Goal: Obtain resource: Obtain resource

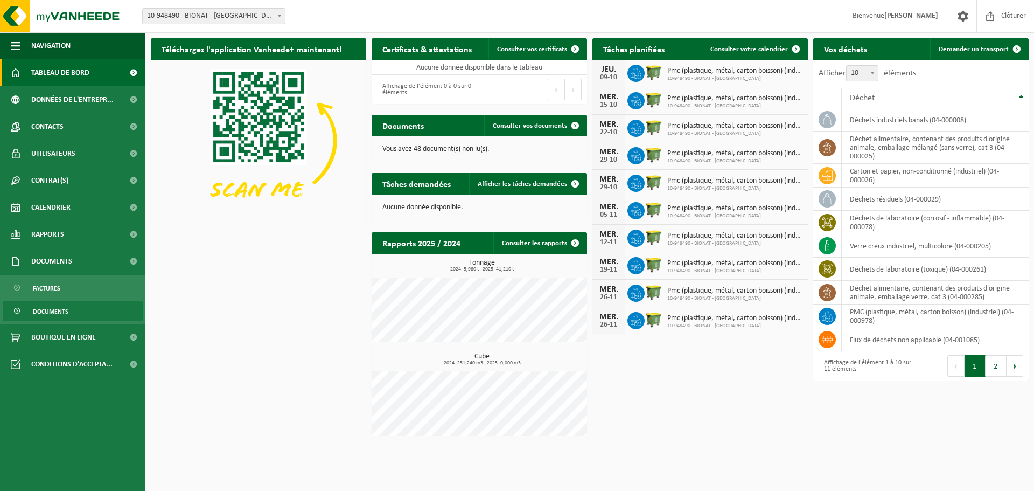
click at [53, 310] on span "Documents" at bounding box center [51, 311] width 36 height 20
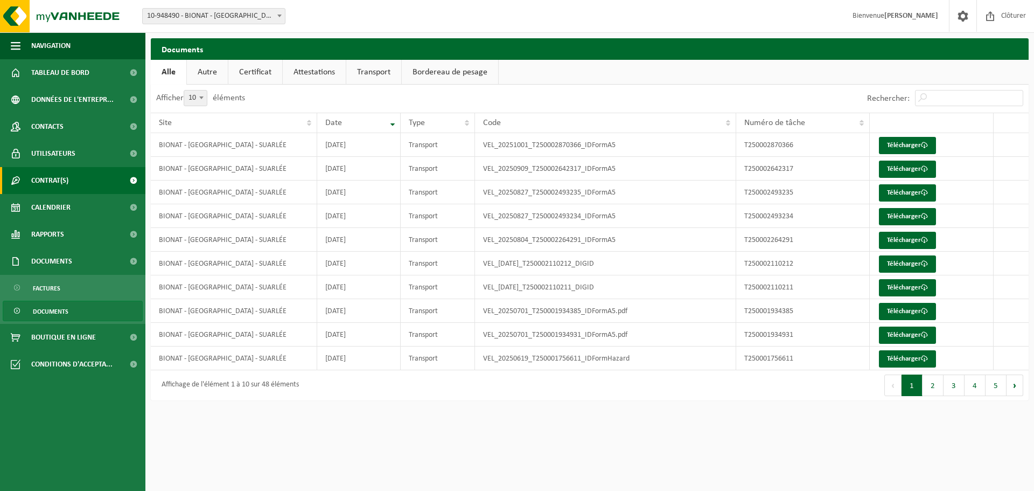
click at [54, 177] on span "Contrat(s)" at bounding box center [49, 180] width 37 height 27
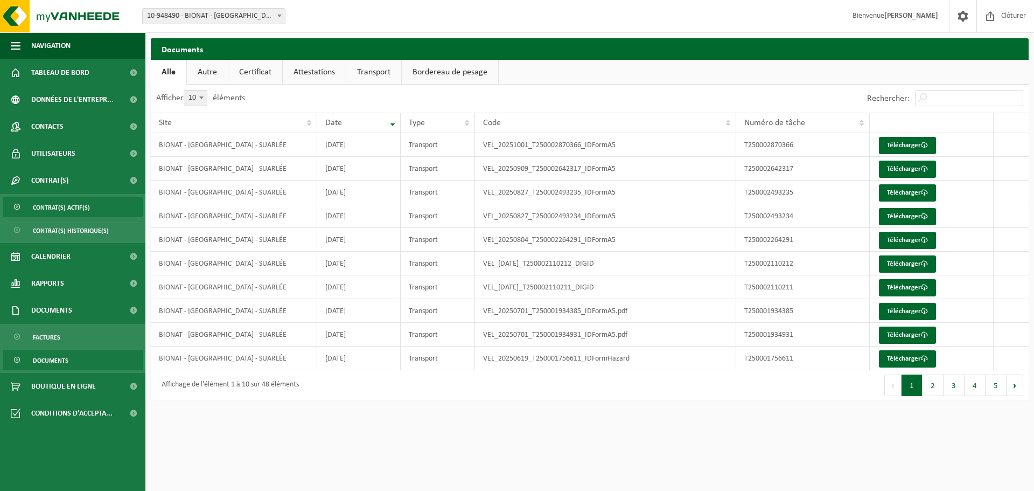
click at [58, 210] on span "Contrat(s) actif(s)" at bounding box center [61, 207] width 57 height 20
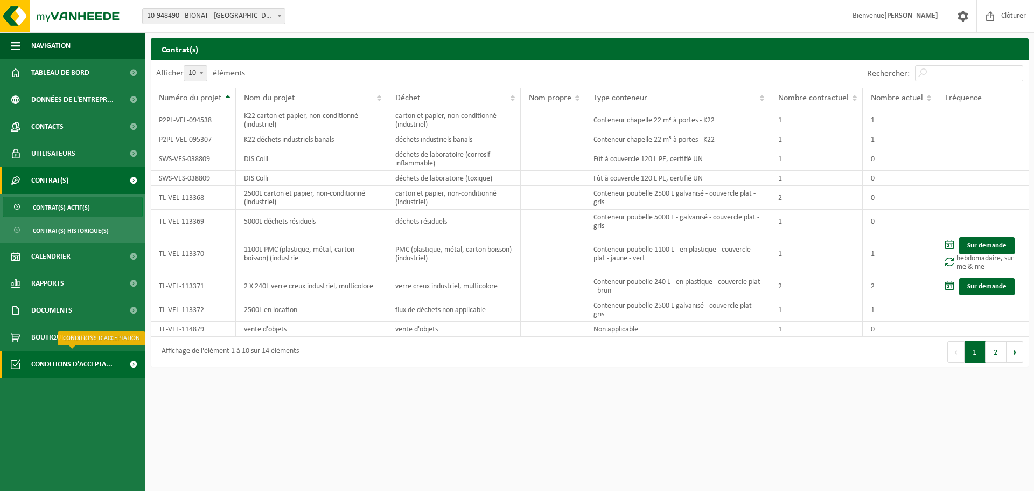
click at [66, 365] on span "Conditions d'accepta..." at bounding box center [71, 364] width 81 height 27
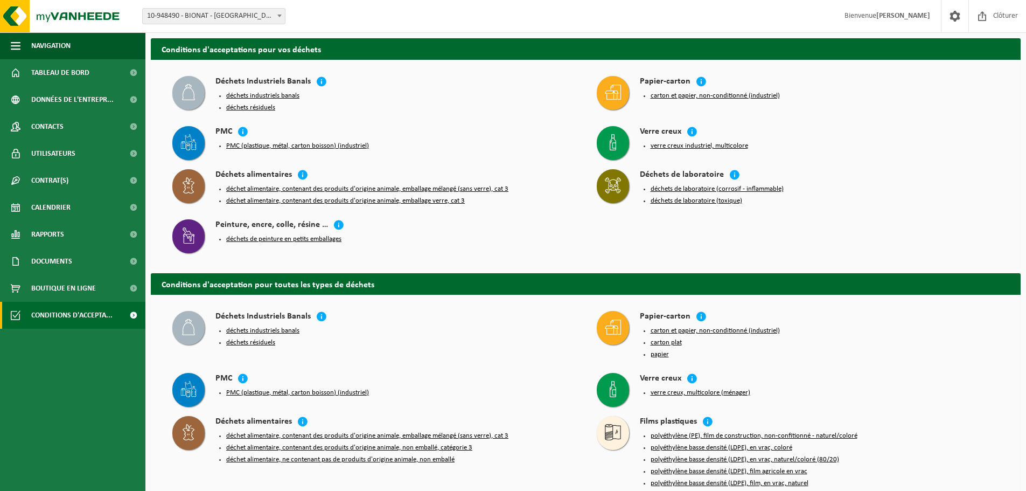
click at [665, 94] on button "carton et papier, non-conditionné (industriel)" at bounding box center [715, 96] width 129 height 9
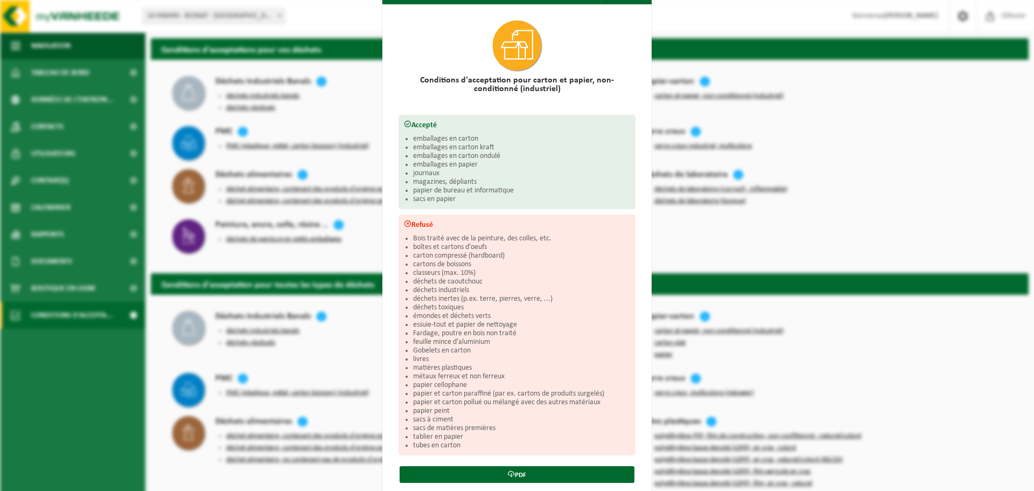
scroll to position [55, 0]
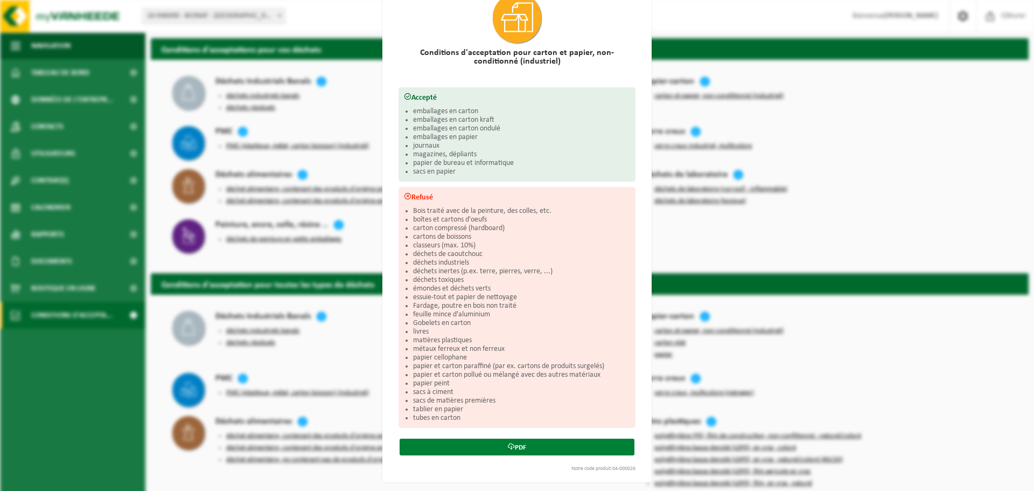
click at [511, 444] on link "PDF" at bounding box center [517, 446] width 235 height 17
click at [820, 100] on div "Carton et papier, non-conditionné (industriel) Fermer Conditions d'acceptation …" at bounding box center [517, 245] width 1034 height 491
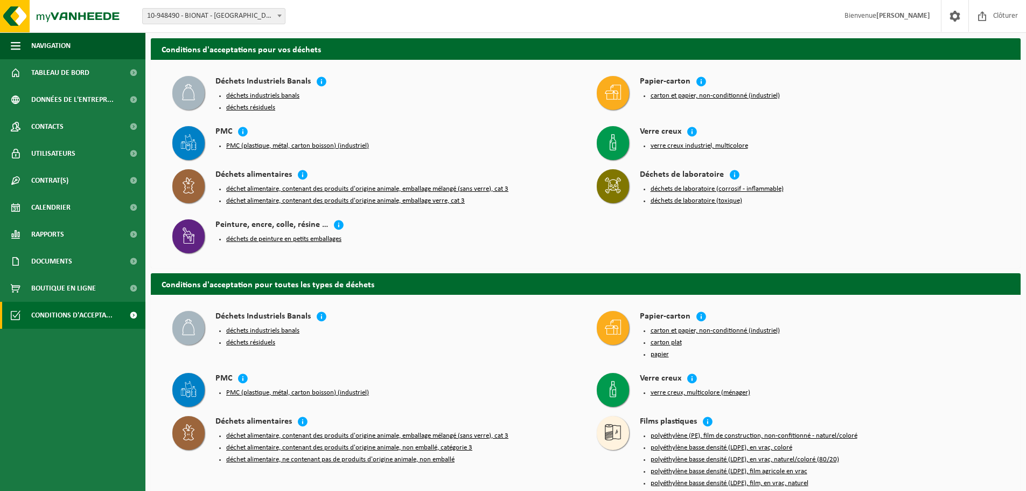
click at [256, 143] on button "PMC (plastique, métal, carton boisson) (industriel)" at bounding box center [297, 146] width 143 height 9
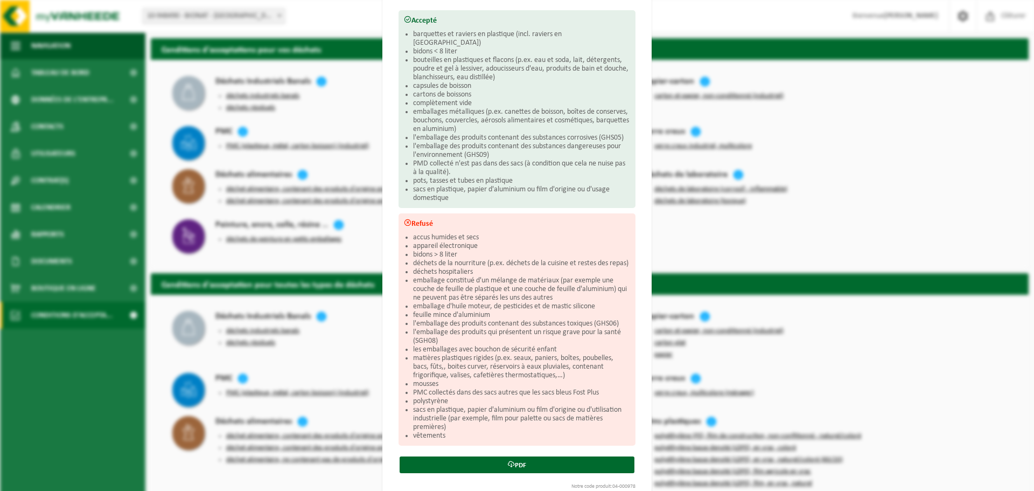
scroll to position [150, 0]
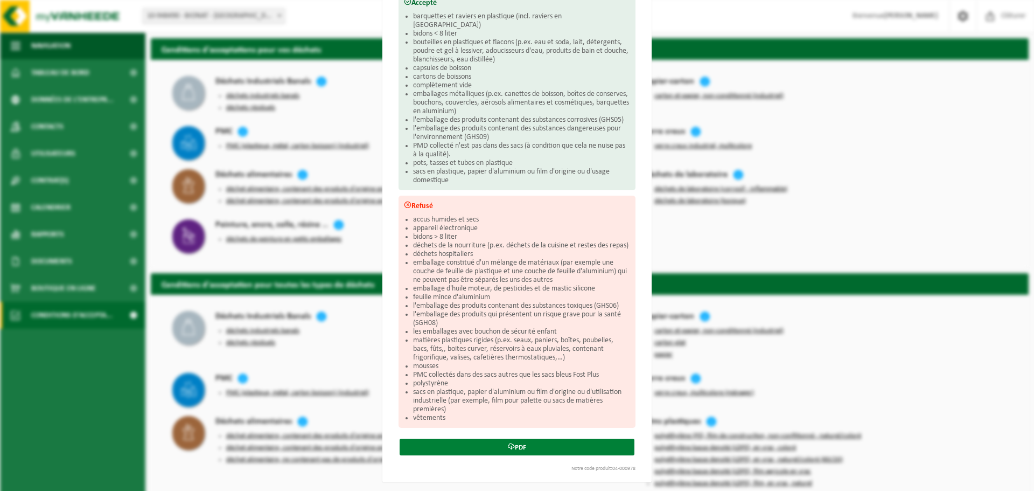
click at [497, 443] on link "PDF" at bounding box center [517, 446] width 235 height 17
drag, startPoint x: 858, startPoint y: 210, endPoint x: 845, endPoint y: 210, distance: 12.9
click at [858, 210] on div "PMC (plastique, métal, carton boisson) (industriel) Fermer Conditions d'accepta…" at bounding box center [517, 245] width 1034 height 491
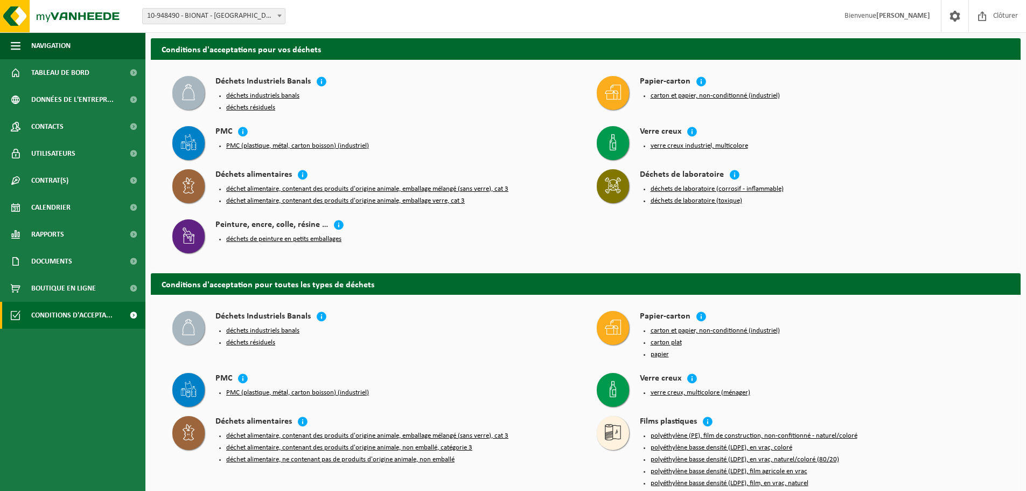
click at [258, 95] on button "déchets industriels banals" at bounding box center [262, 96] width 73 height 9
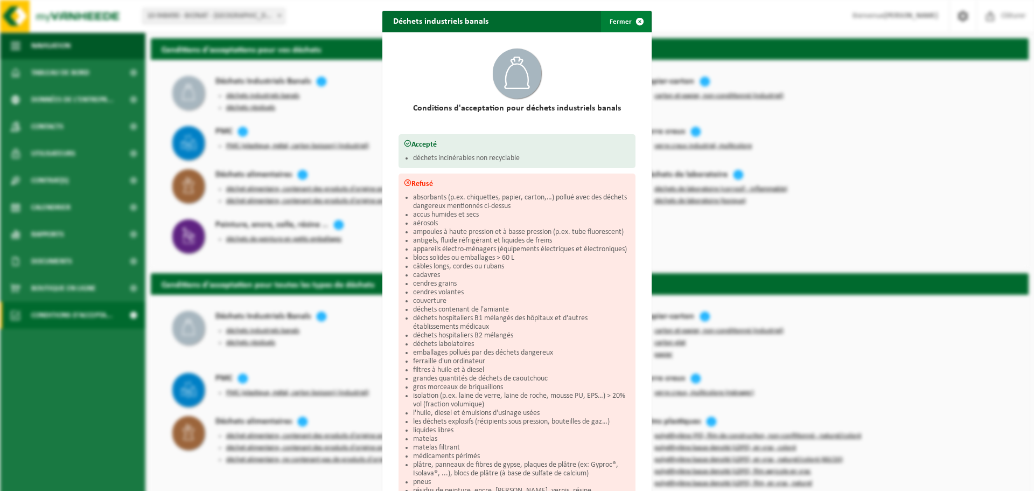
click at [636, 17] on span "button" at bounding box center [640, 22] width 22 height 22
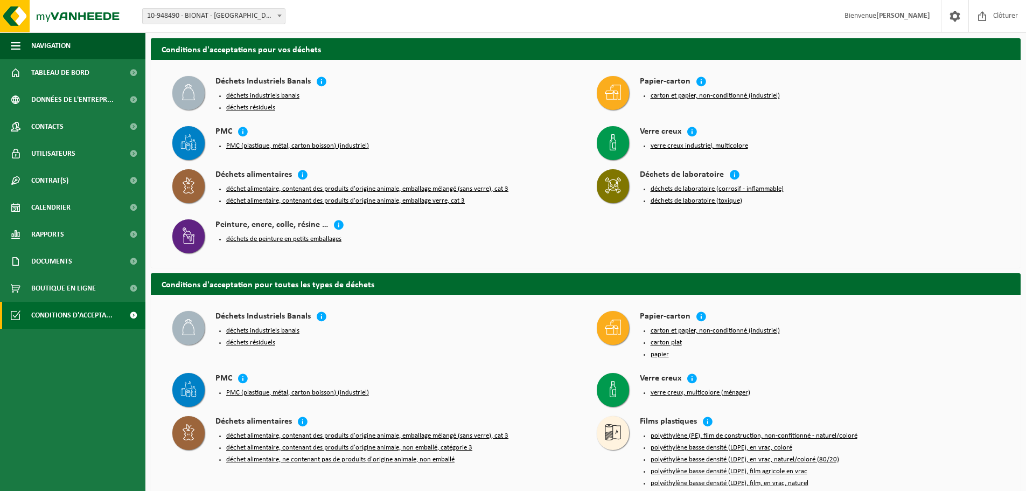
click at [248, 108] on button "déchets résiduels" at bounding box center [250, 107] width 49 height 9
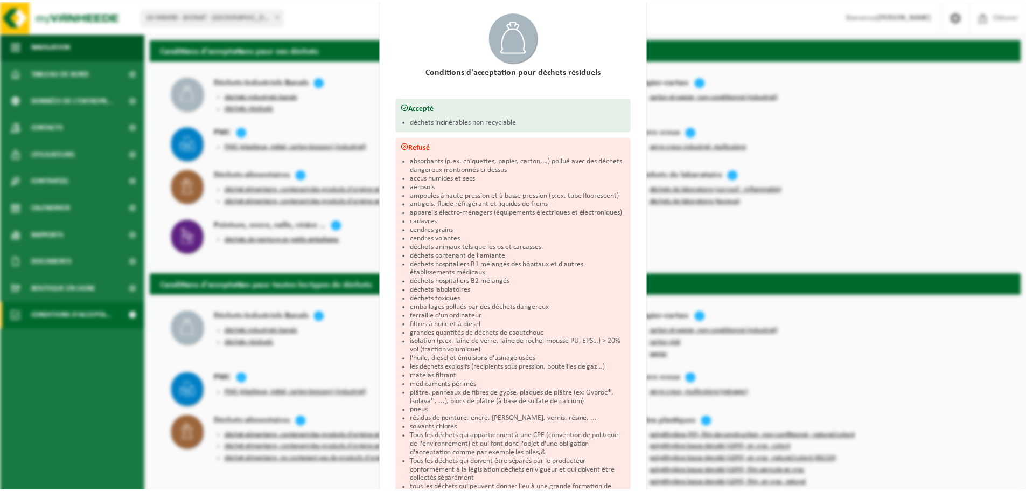
scroll to position [10, 0]
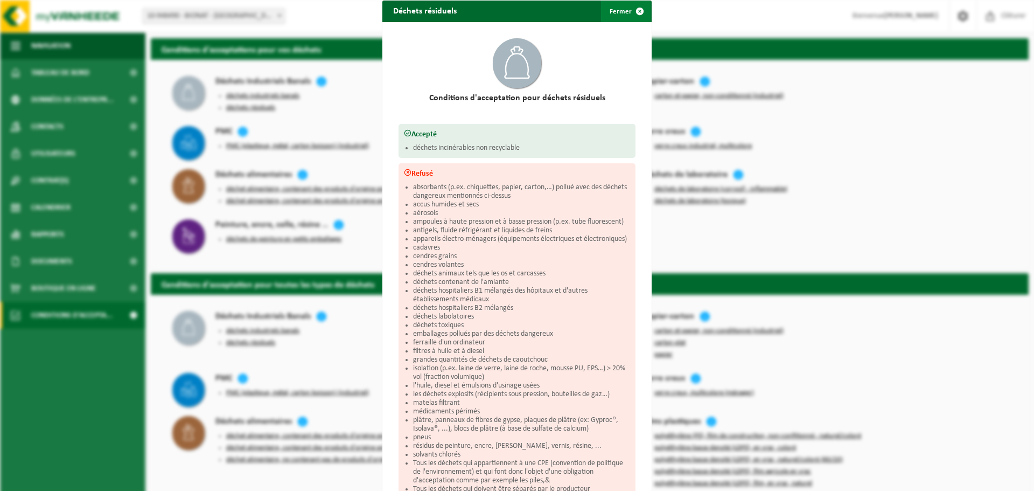
click at [635, 6] on span "button" at bounding box center [640, 12] width 22 height 22
